Goal: Manage account settings

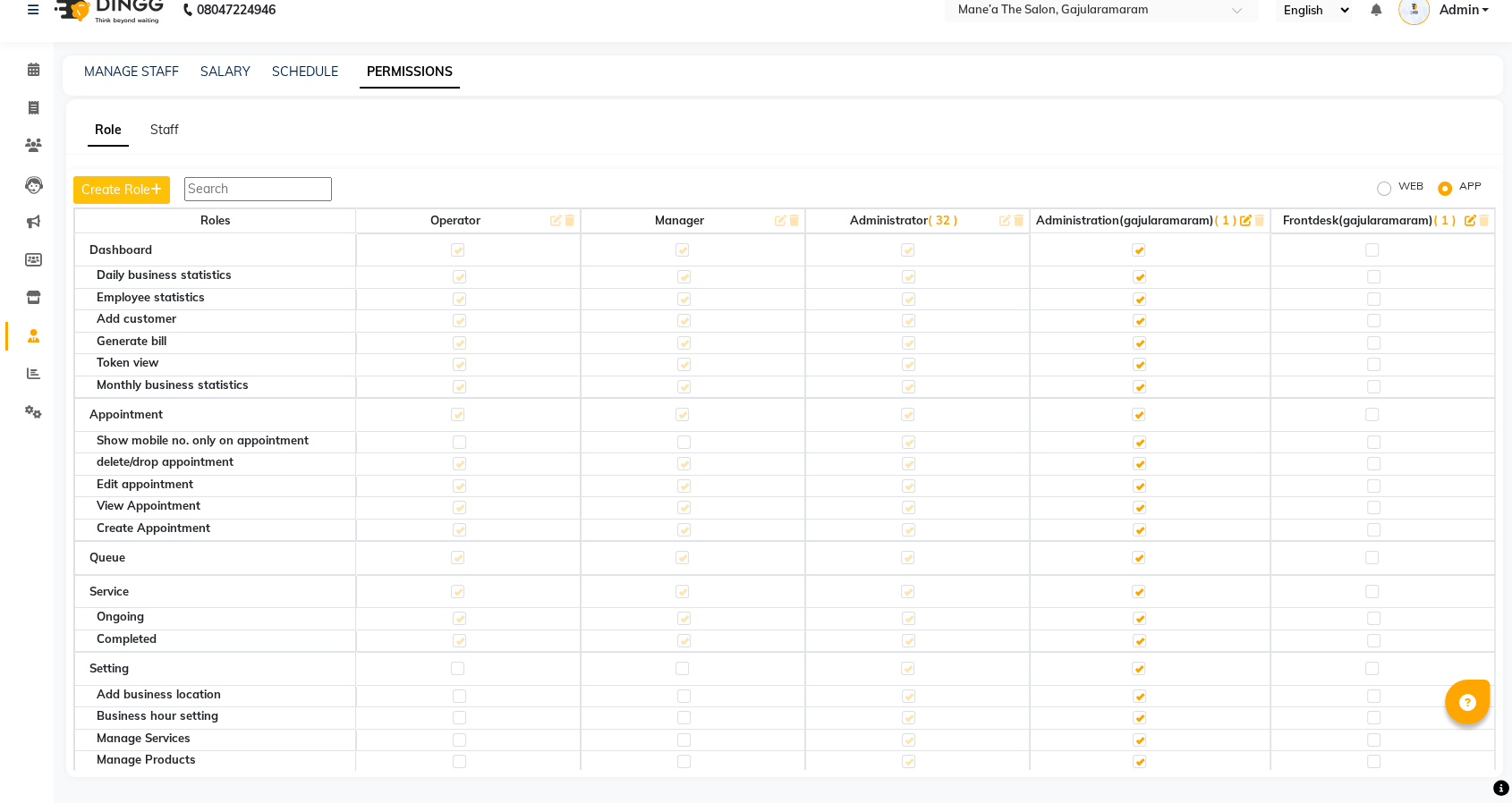
scroll to position [22, 0]
click at [1470, 6] on span "Admin" at bounding box center [1459, 10] width 39 height 19
click at [652, 147] on div "Role Staff Create Role WEB APP Roles Operator Manager Administrator ( 32 ) Admi…" at bounding box center [785, 438] width 1437 height 679
click at [22, 328] on span at bounding box center [33, 337] width 31 height 21
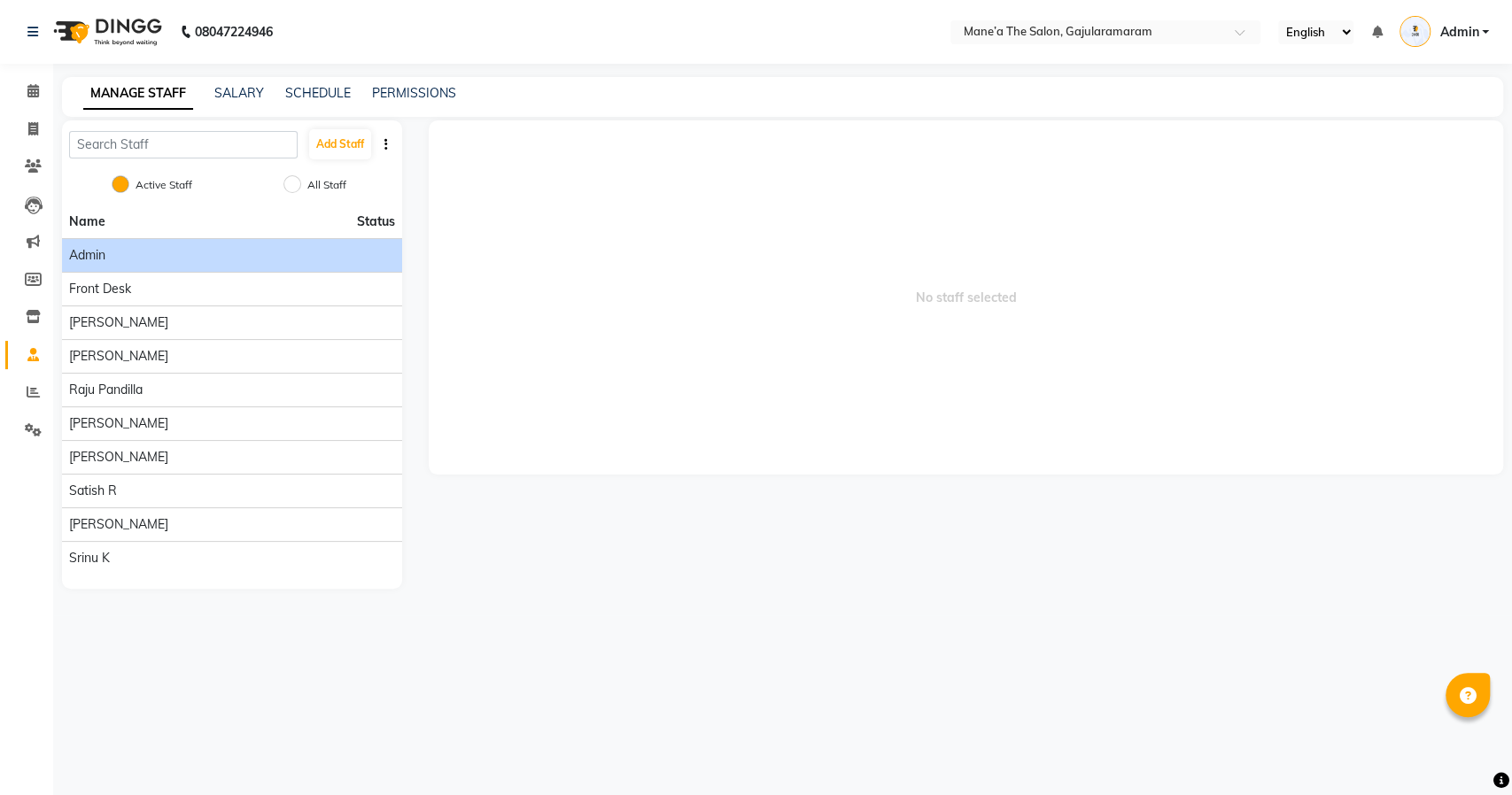
click at [144, 259] on div "Admin" at bounding box center [233, 256] width 326 height 19
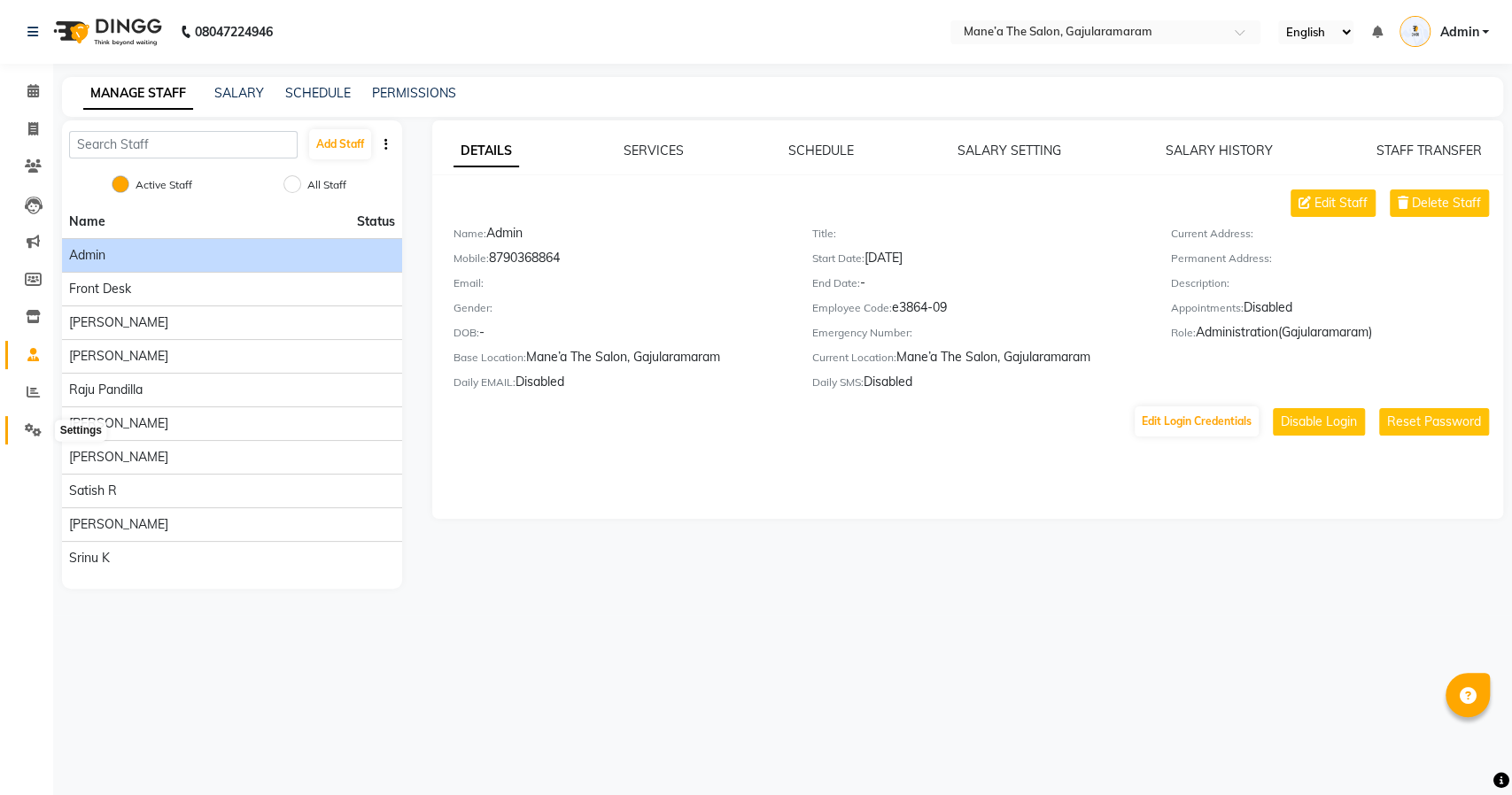
click at [31, 426] on icon at bounding box center [33, 430] width 17 height 13
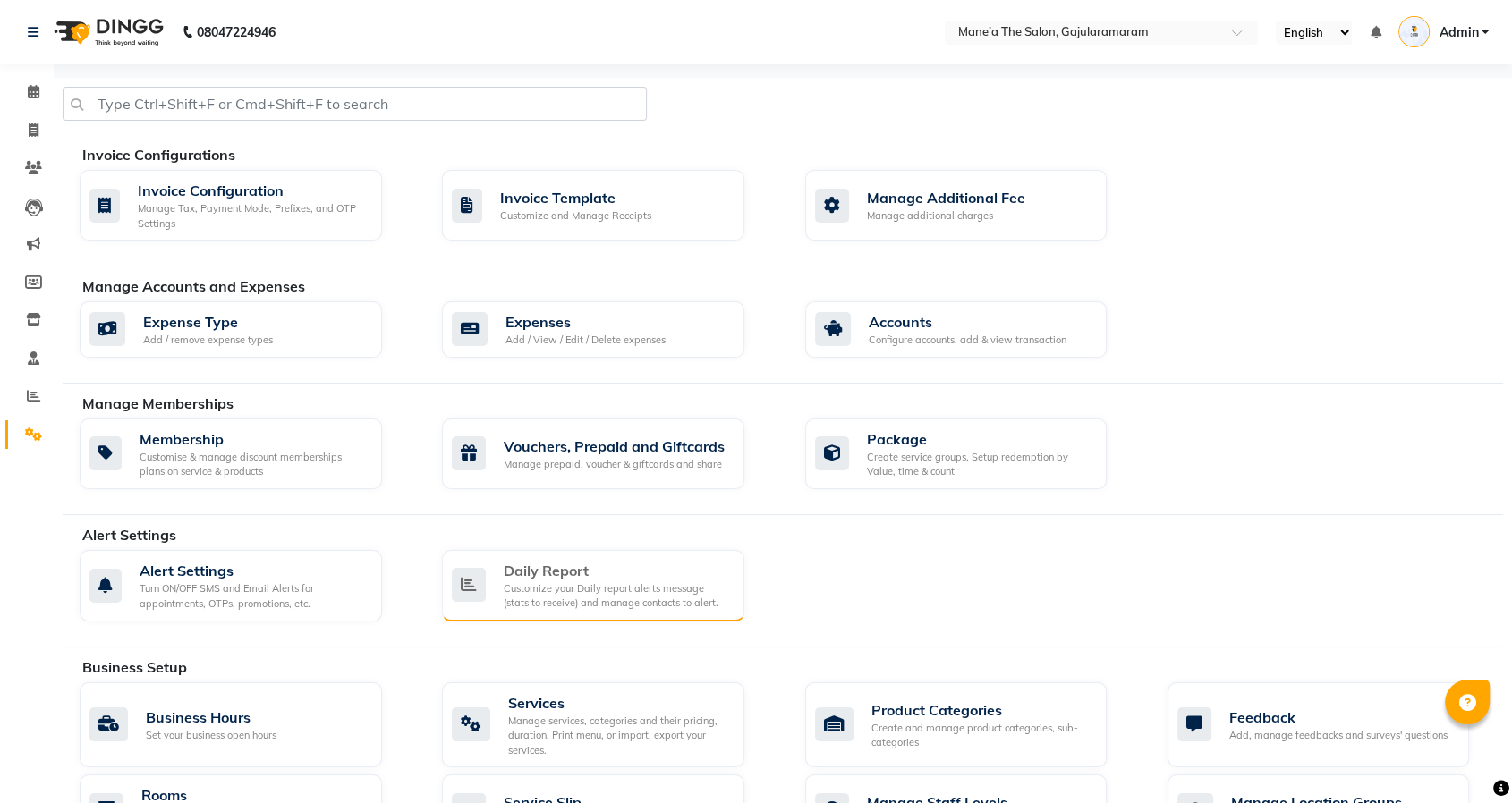
click at [623, 591] on div "Customize your Daily report alerts message (stats to receive) and manage contac…" at bounding box center [617, 596] width 227 height 30
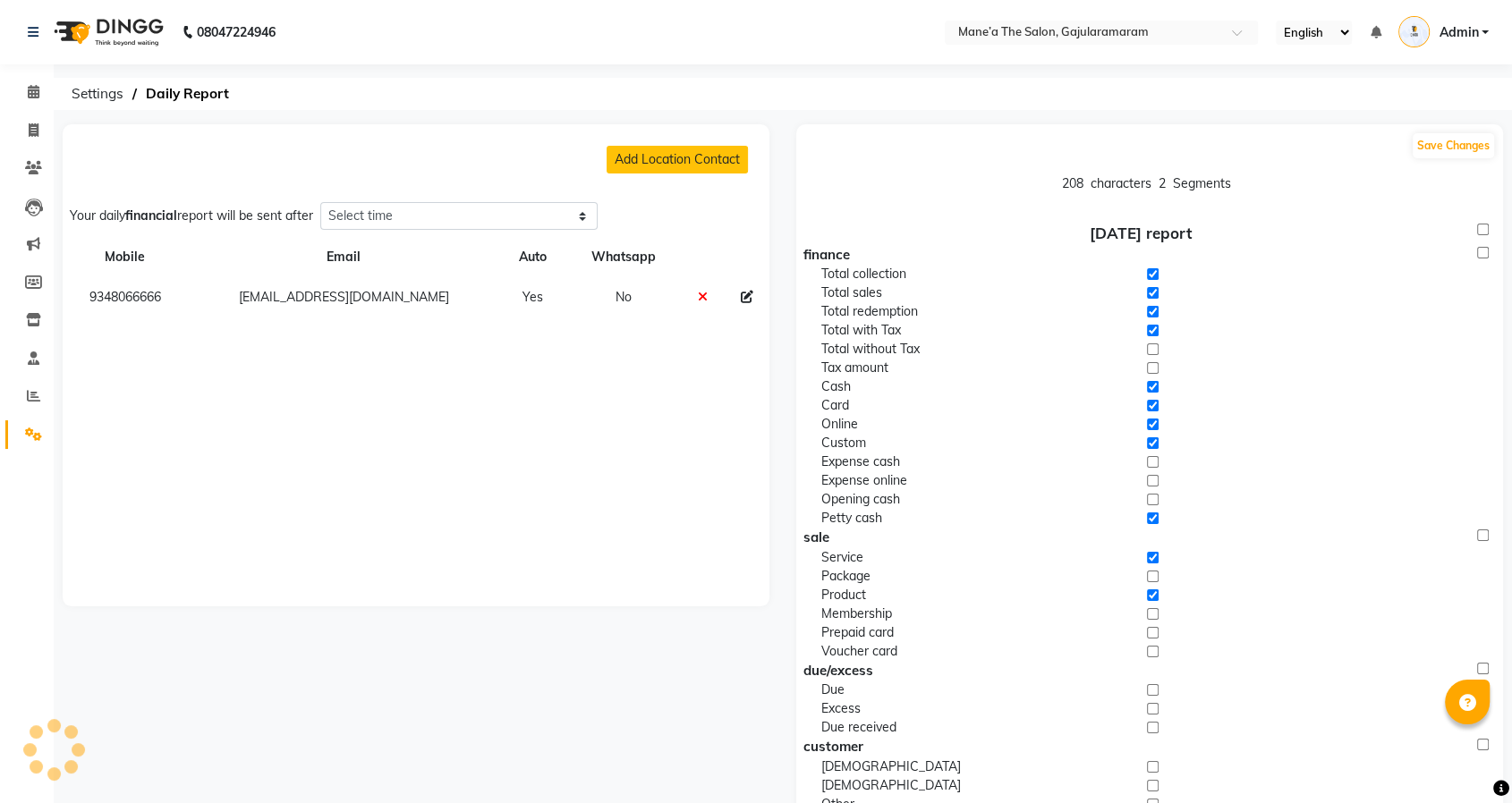
select select "1260"
click at [1454, 33] on span "Admin" at bounding box center [1459, 33] width 39 height 19
click at [1027, 111] on div "08047224946 Select Location × Mane’a The Salon, Gajularamaram English ENGLISH E…" at bounding box center [756, 651] width 1512 height 1303
click at [23, 87] on span at bounding box center [33, 93] width 31 height 21
